Goal: Task Accomplishment & Management: Complete application form

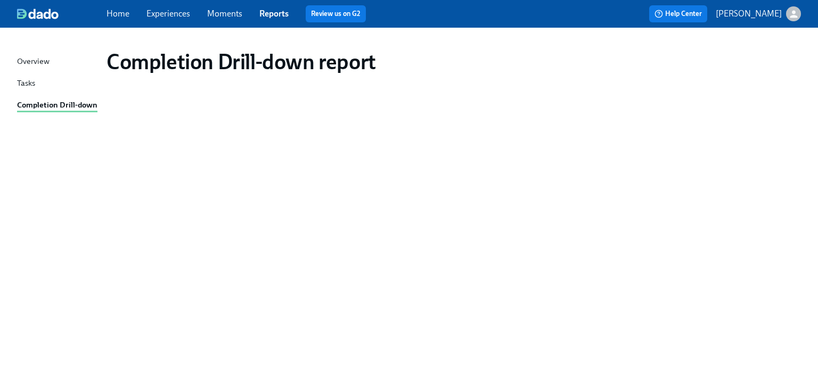
click at [49, 106] on div "Completion Drill-down" at bounding box center [57, 105] width 80 height 13
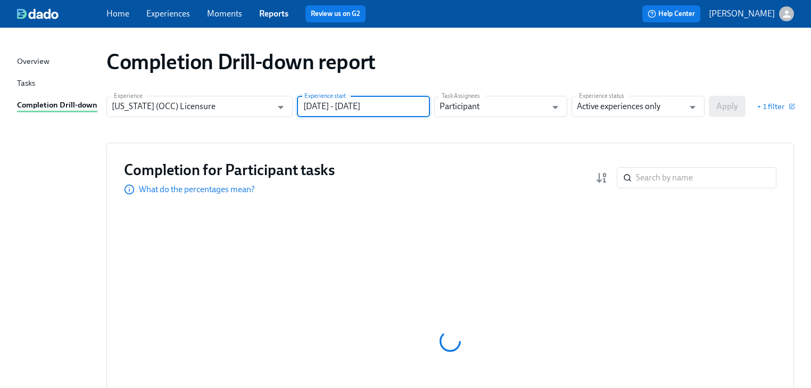
click at [402, 108] on input "[DATE] - [DATE]" at bounding box center [363, 106] width 133 height 21
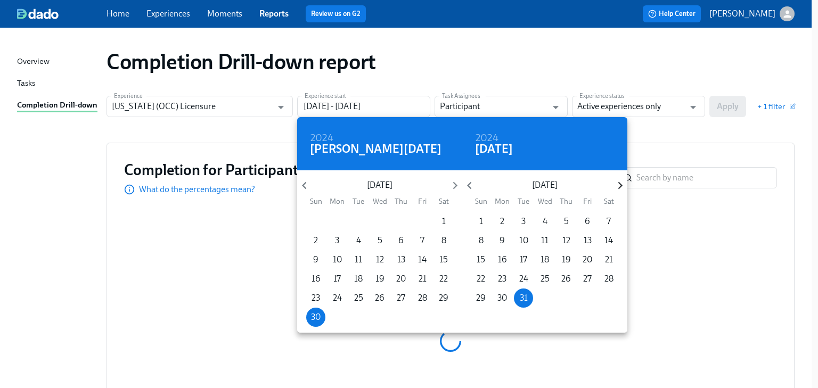
click at [620, 187] on icon "button" at bounding box center [620, 185] width 14 height 14
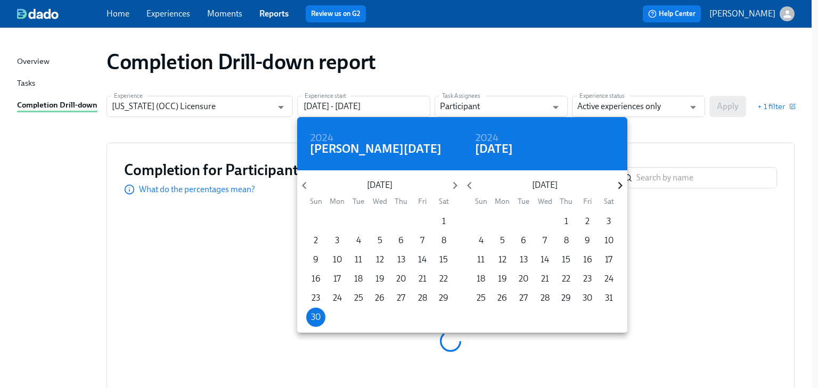
click at [620, 187] on icon "button" at bounding box center [620, 185] width 14 height 14
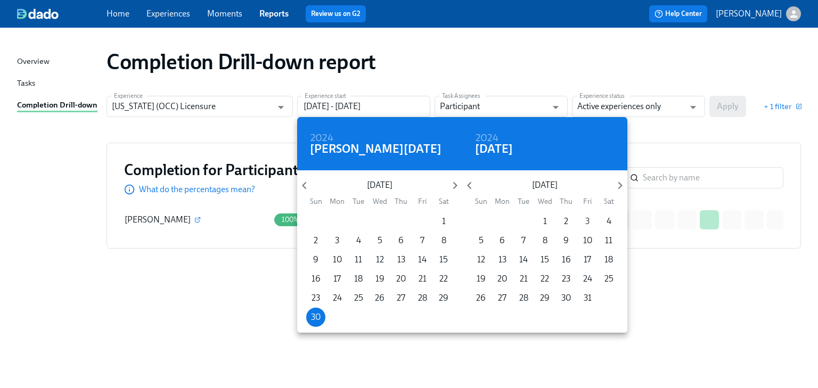
click at [581, 220] on span "3" at bounding box center [586, 222] width 19 height 12
type input "[DATE] - [DATE]"
click at [654, 136] on div at bounding box center [409, 194] width 818 height 388
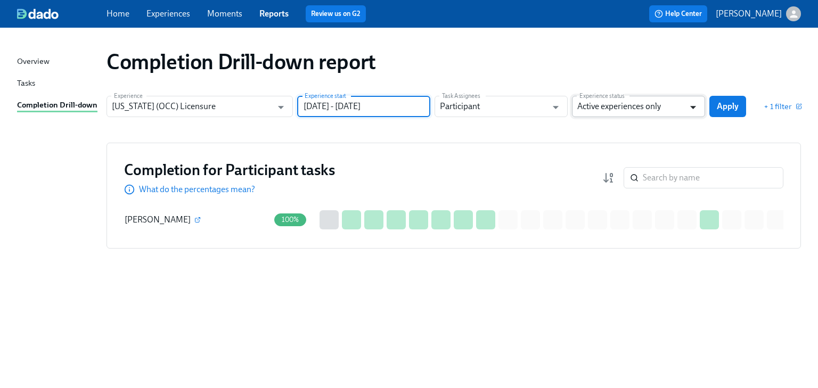
click at [690, 104] on icon "Open" at bounding box center [693, 107] width 14 height 14
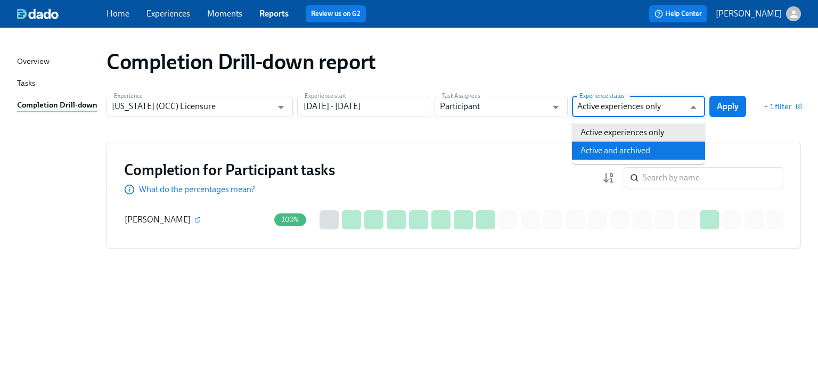
click at [671, 148] on li "Active and archived" at bounding box center [638, 151] width 133 height 18
type input "Active and archived"
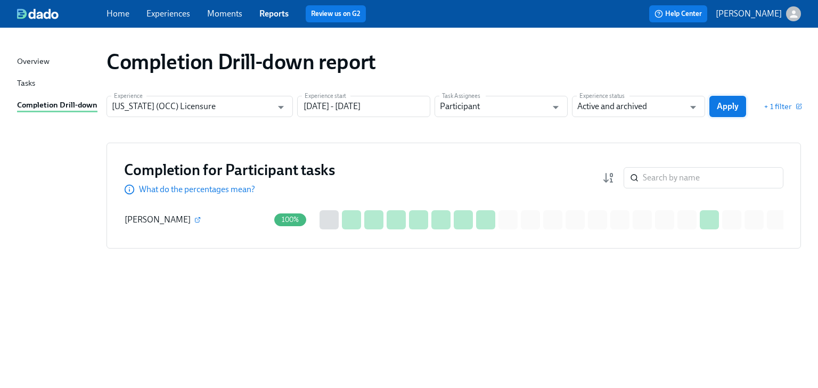
click at [722, 104] on span "Apply" at bounding box center [727, 106] width 22 height 11
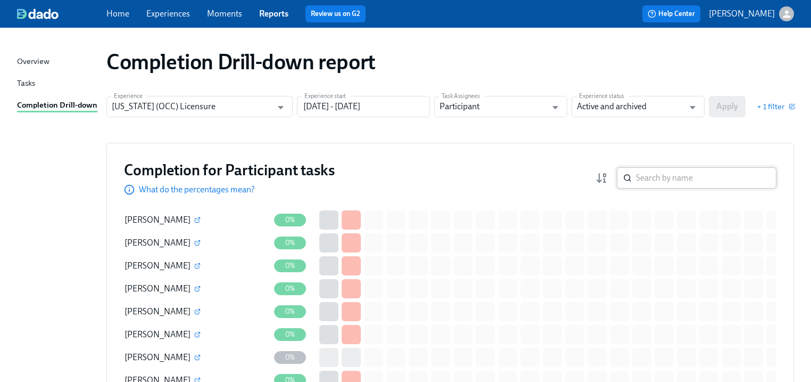
click at [651, 171] on input "search" at bounding box center [706, 177] width 141 height 21
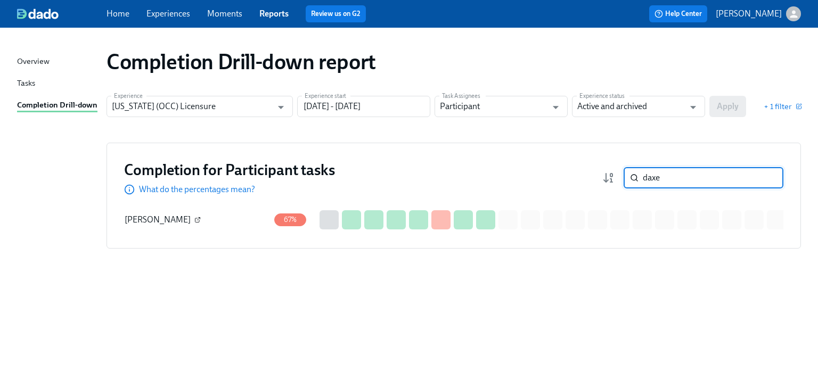
type input "daxe"
click at [197, 219] on icon "button" at bounding box center [198, 218] width 3 height 3
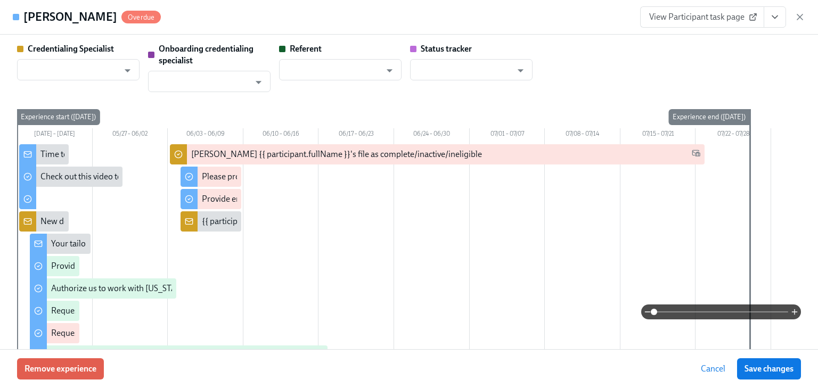
type input "[PERSON_NAME]"
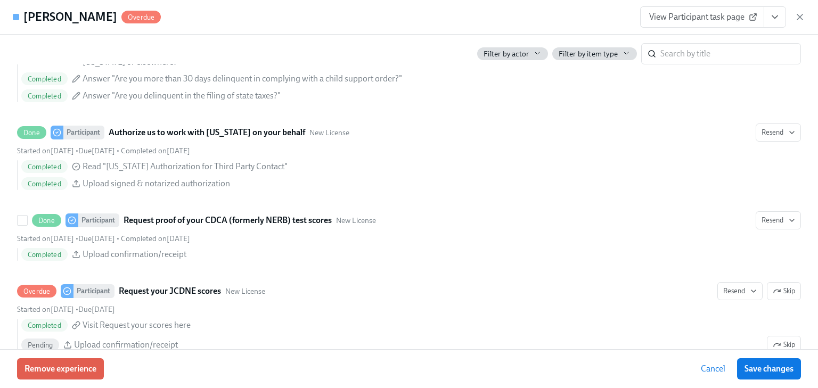
scroll to position [1618, 0]
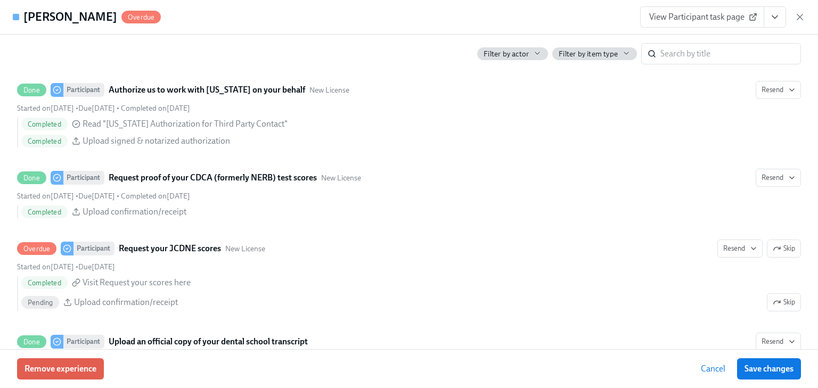
click at [669, 21] on span "View Participant task page" at bounding box center [702, 17] width 106 height 11
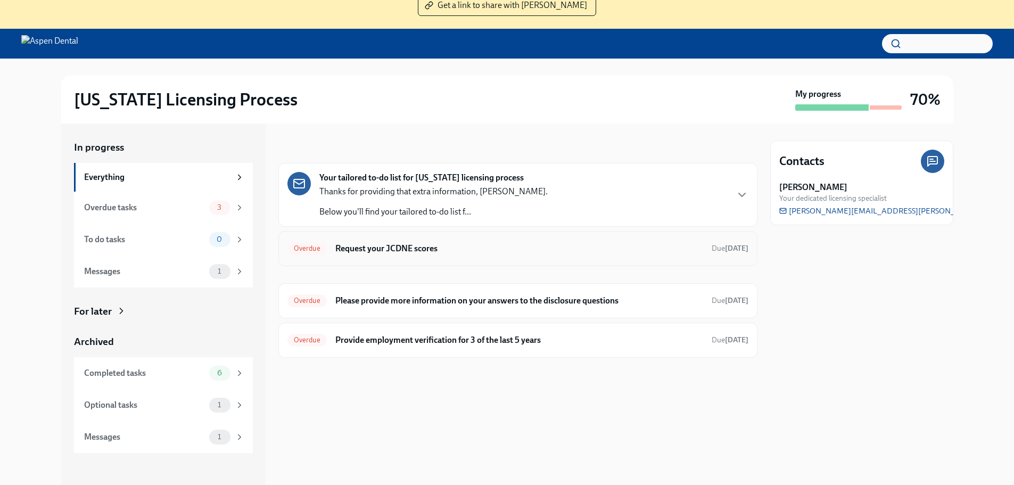
scroll to position [109, 0]
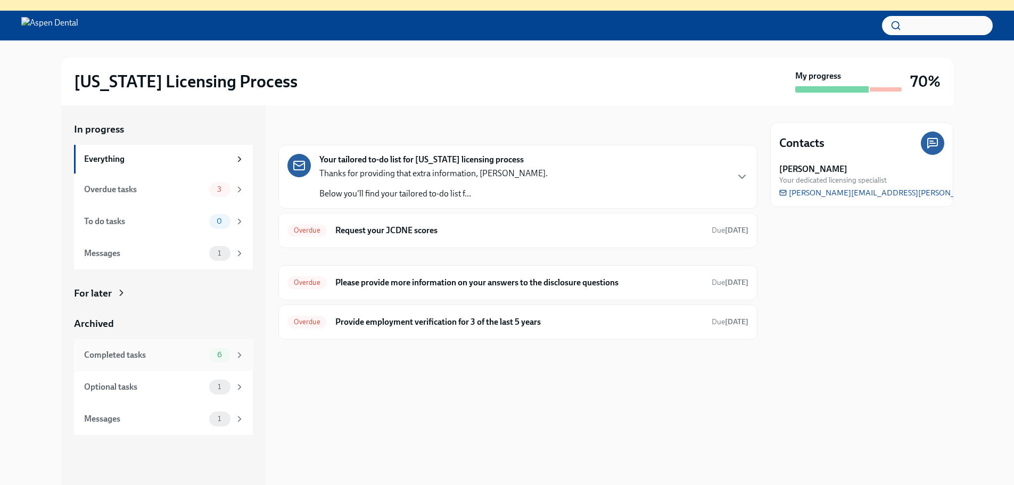
click at [105, 350] on div "Completed tasks" at bounding box center [144, 355] width 121 height 12
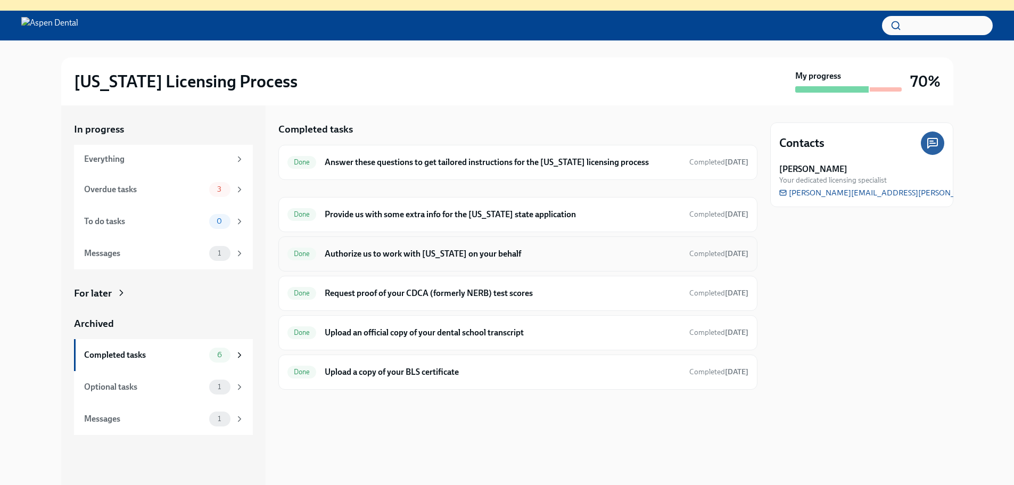
click at [378, 253] on h6 "Authorize us to work with [US_STATE] on your behalf" at bounding box center [503, 254] width 356 height 12
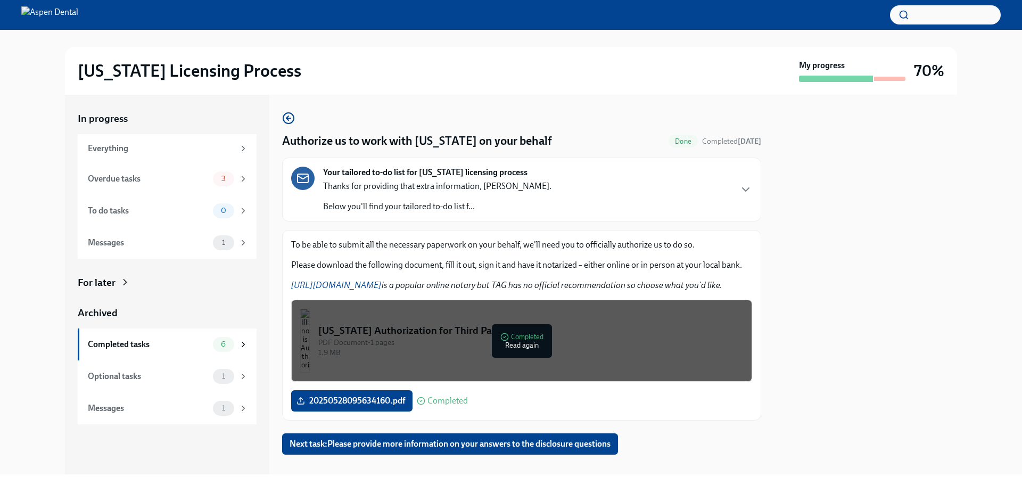
click at [516, 334] on div "Illinois Authorization for Third Party Contact" at bounding box center [530, 331] width 425 height 14
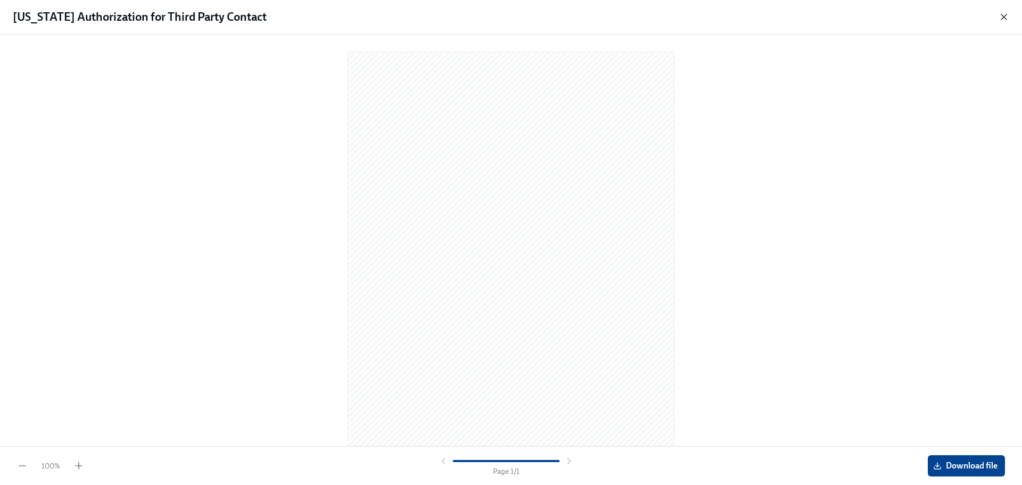
click at [1002, 18] on icon "button" at bounding box center [1003, 16] width 5 height 5
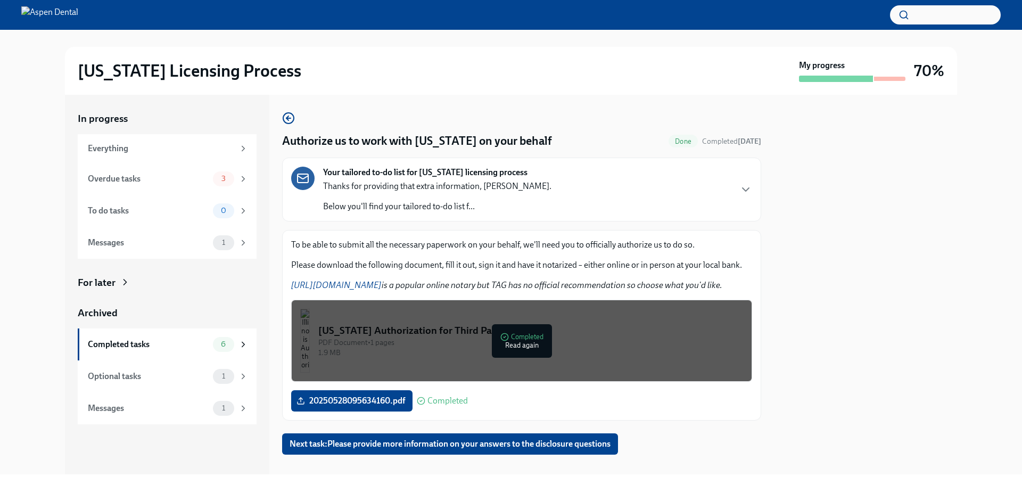
scroll to position [14, 0]
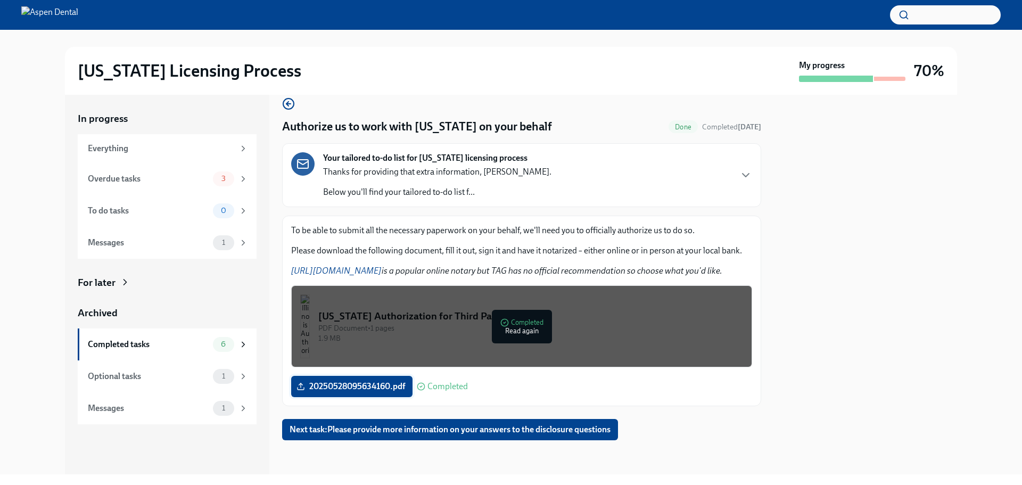
click at [358, 390] on span "20250528095634160.pdf" at bounding box center [352, 386] width 106 height 11
click at [0, 0] on input "20250528095634160.pdf" at bounding box center [0, 0] width 0 height 0
click at [315, 391] on span "20250528095634160.pdf" at bounding box center [352, 386] width 106 height 11
click at [0, 0] on input "20250528095634160.pdf" at bounding box center [0, 0] width 0 height 0
